Goal: Task Accomplishment & Management: Manage account settings

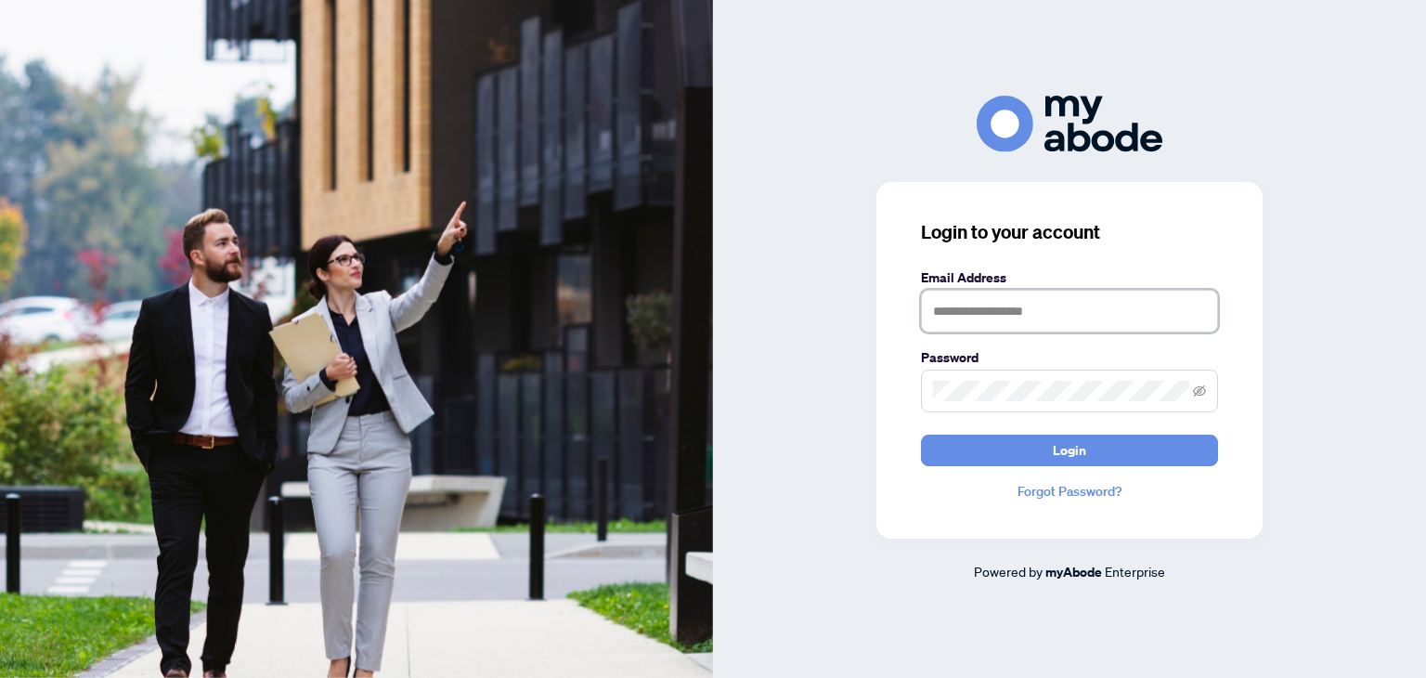
click at [1041, 320] on input "text" at bounding box center [1069, 311] width 297 height 43
type input "**********"
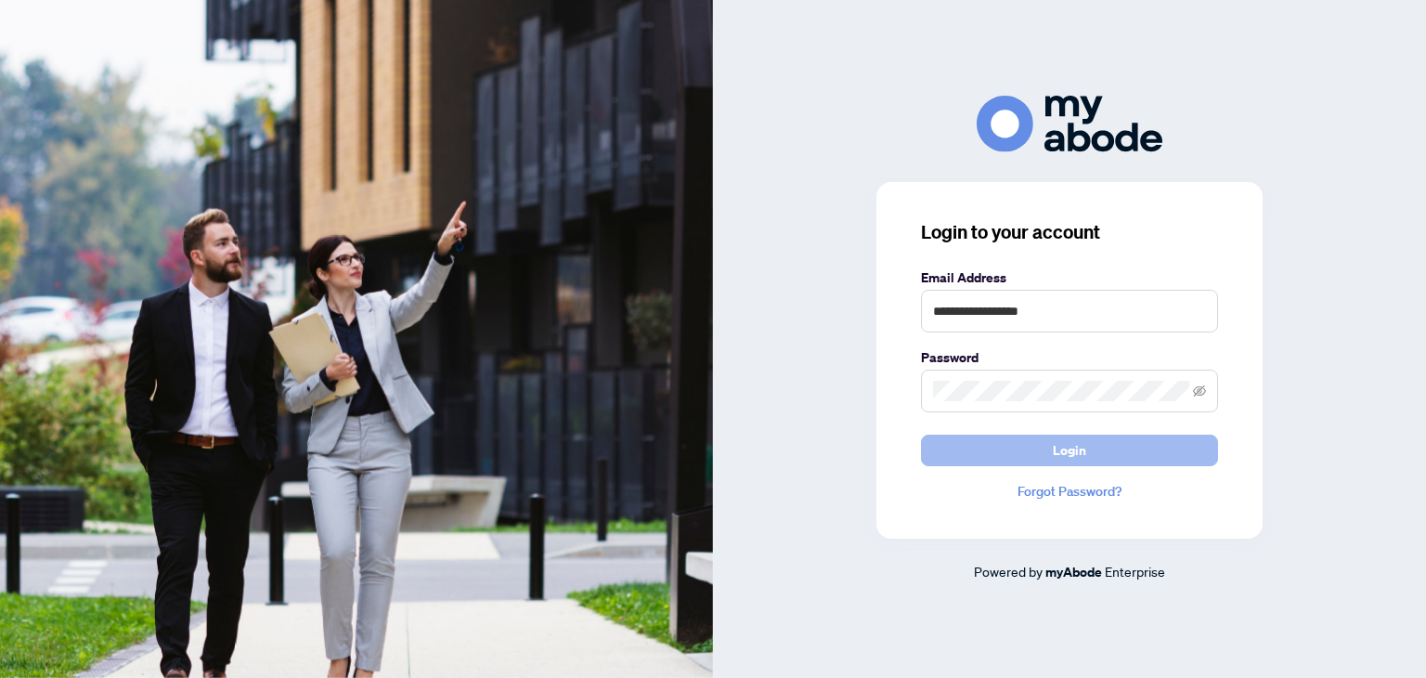
click at [1112, 443] on button "Login" at bounding box center [1069, 451] width 297 height 32
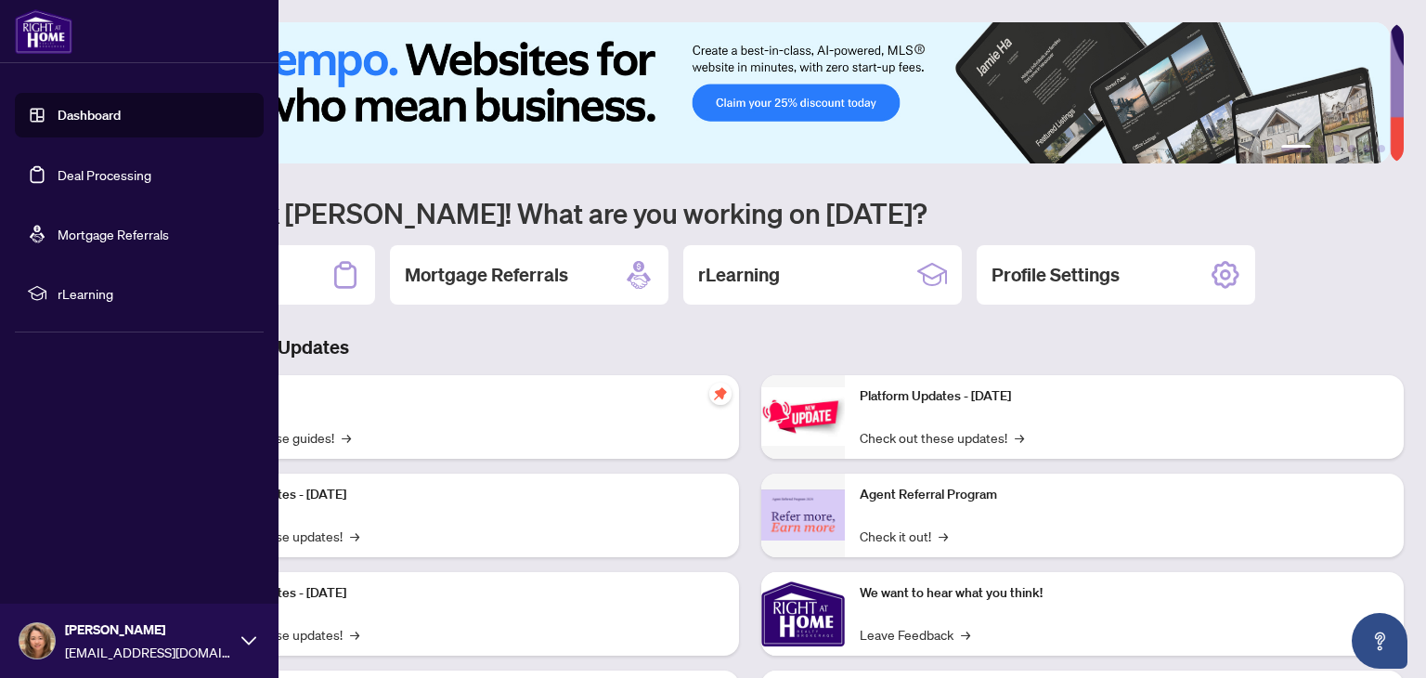
click at [117, 183] on link "Deal Processing" at bounding box center [105, 174] width 94 height 17
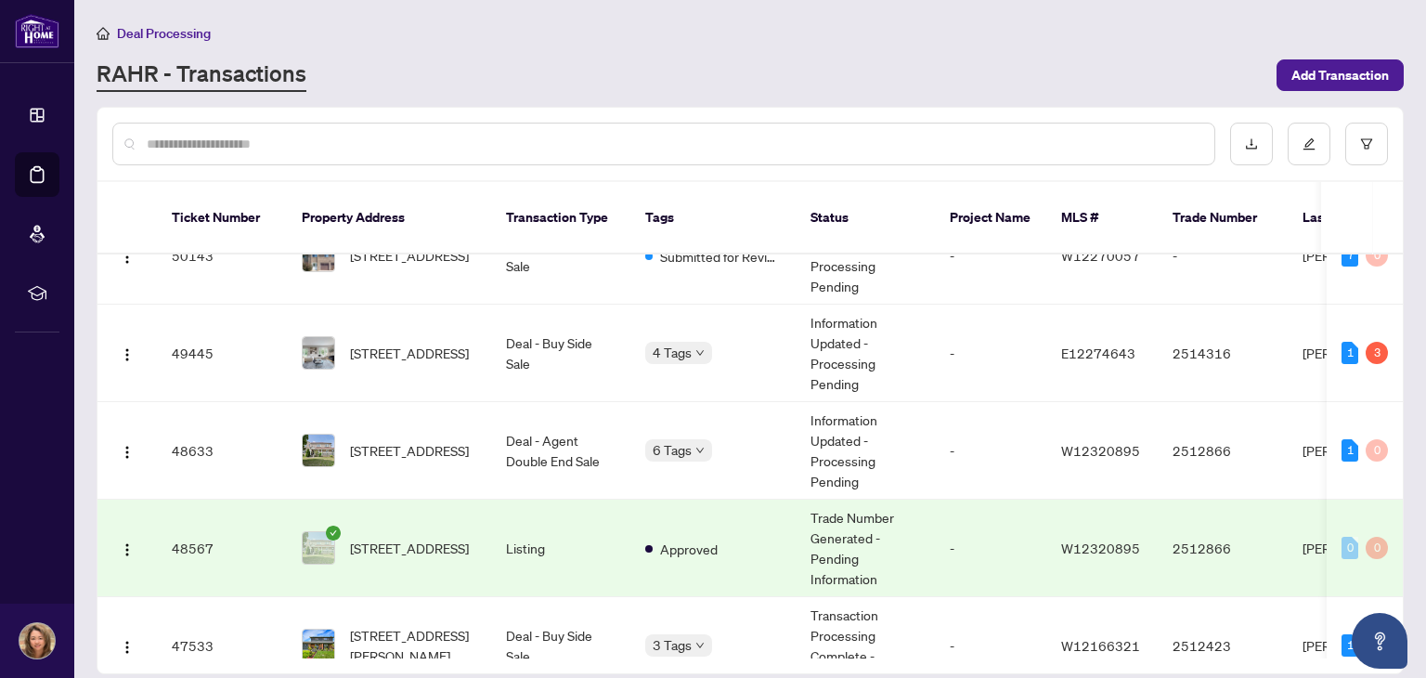
scroll to position [565, 0]
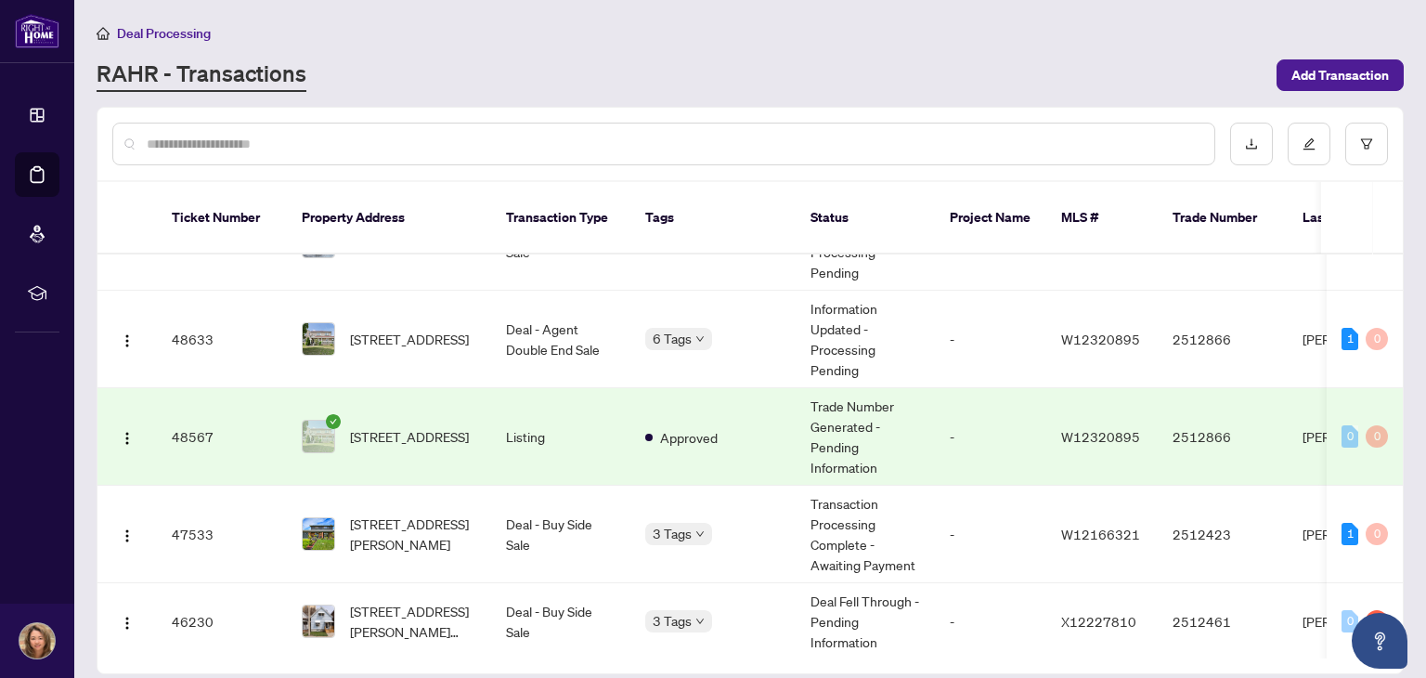
click at [419, 435] on td "[STREET_ADDRESS]" at bounding box center [389, 436] width 204 height 97
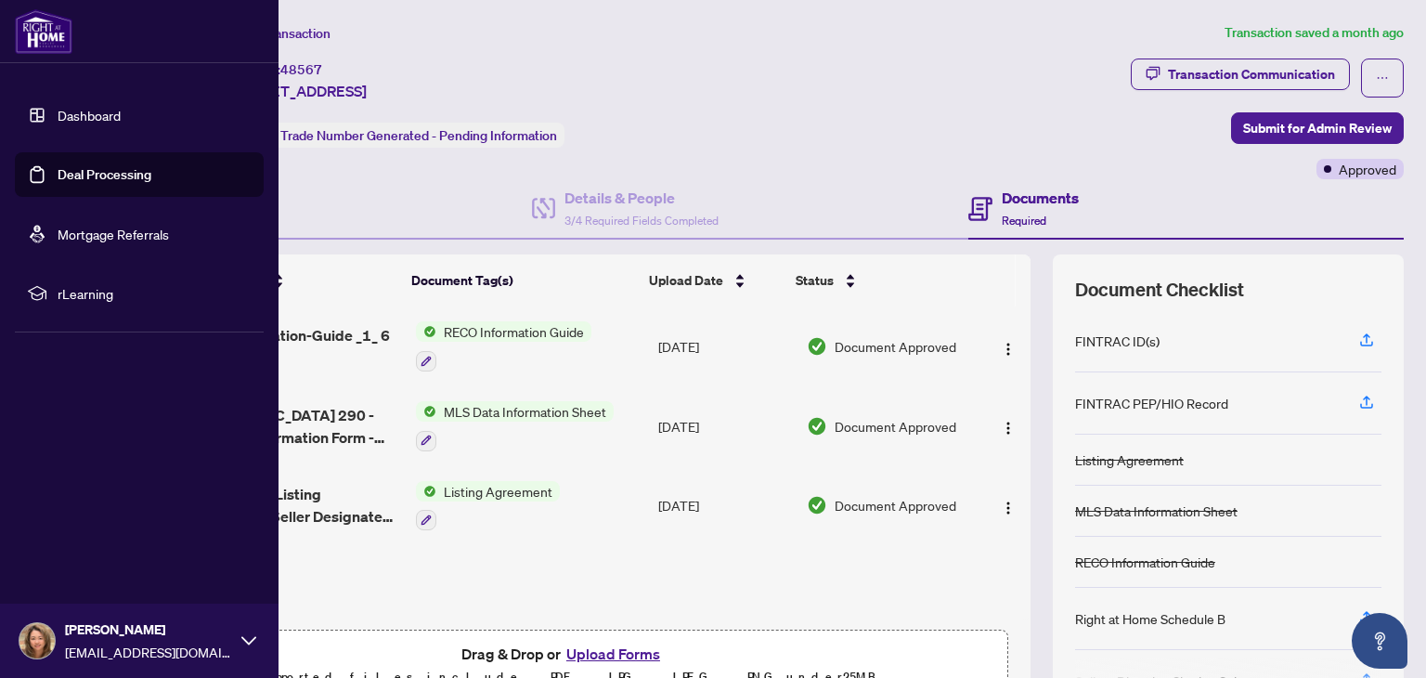
click at [93, 174] on link "Deal Processing" at bounding box center [105, 174] width 94 height 17
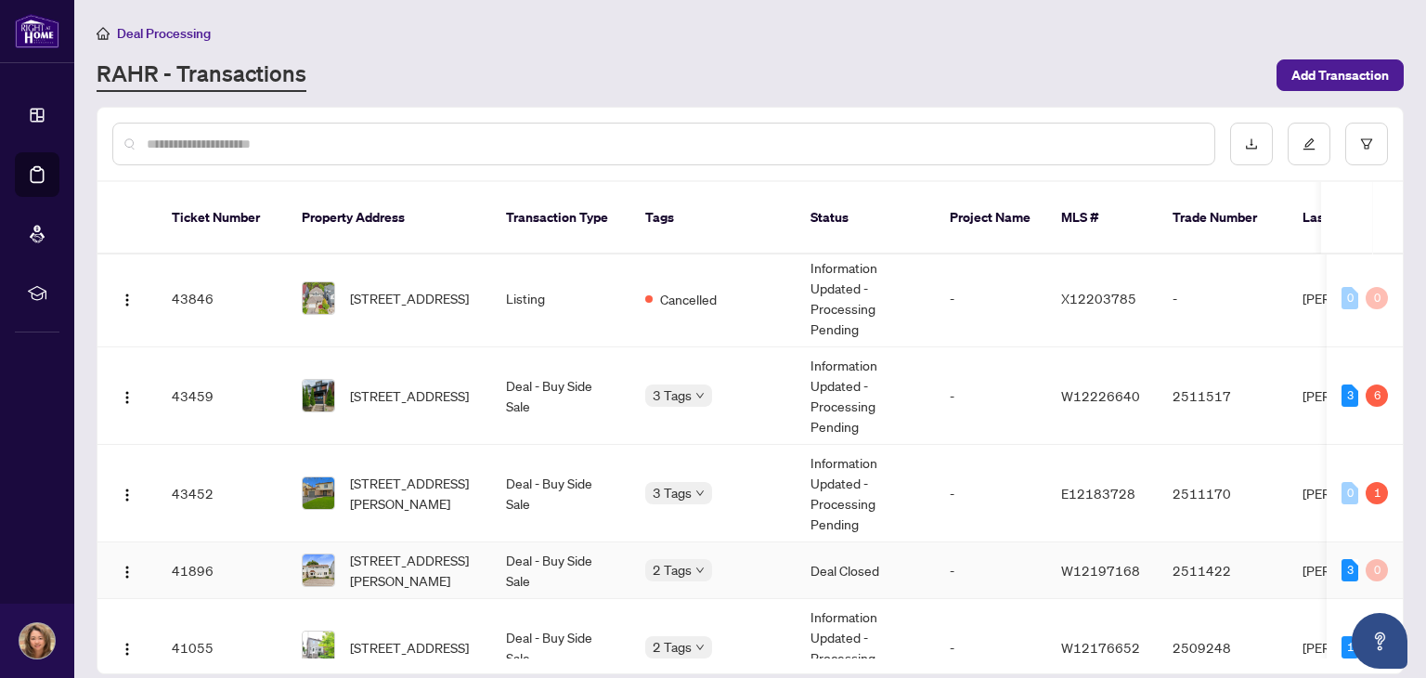
scroll to position [976, 0]
click at [1378, 383] on div "6" at bounding box center [1377, 394] width 22 height 22
click at [386, 384] on span "[STREET_ADDRESS]" at bounding box center [409, 394] width 119 height 20
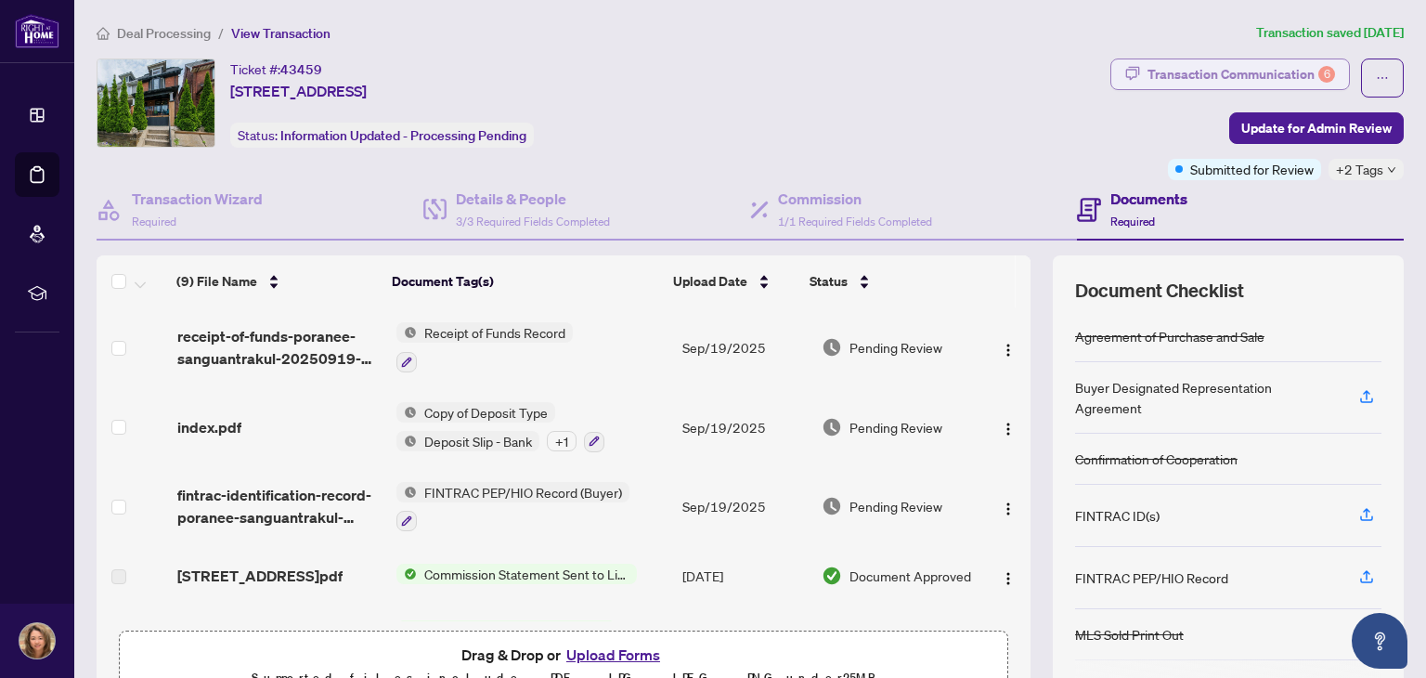
click at [1305, 66] on div "Transaction Communication 6" at bounding box center [1242, 74] width 188 height 30
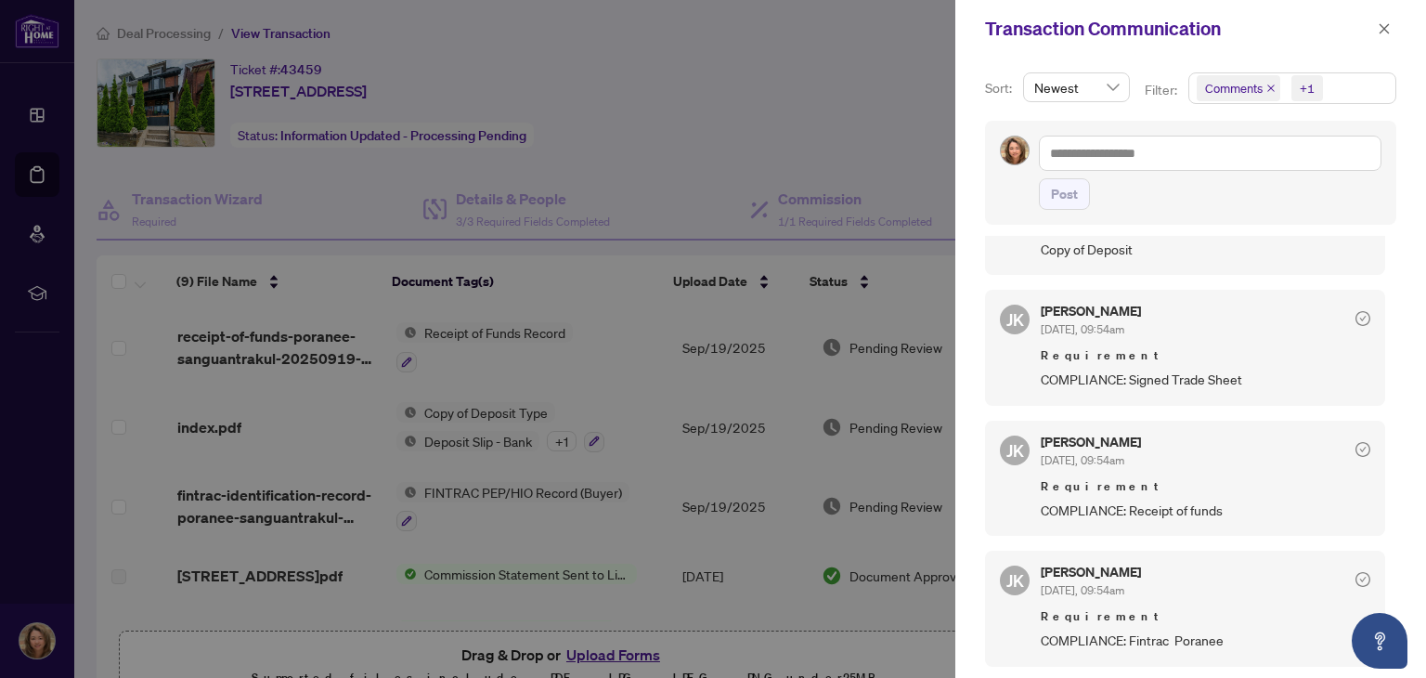
scroll to position [2, 0]
click at [1383, 28] on icon "close" at bounding box center [1385, 28] width 10 height 10
